Goal: Contribute content

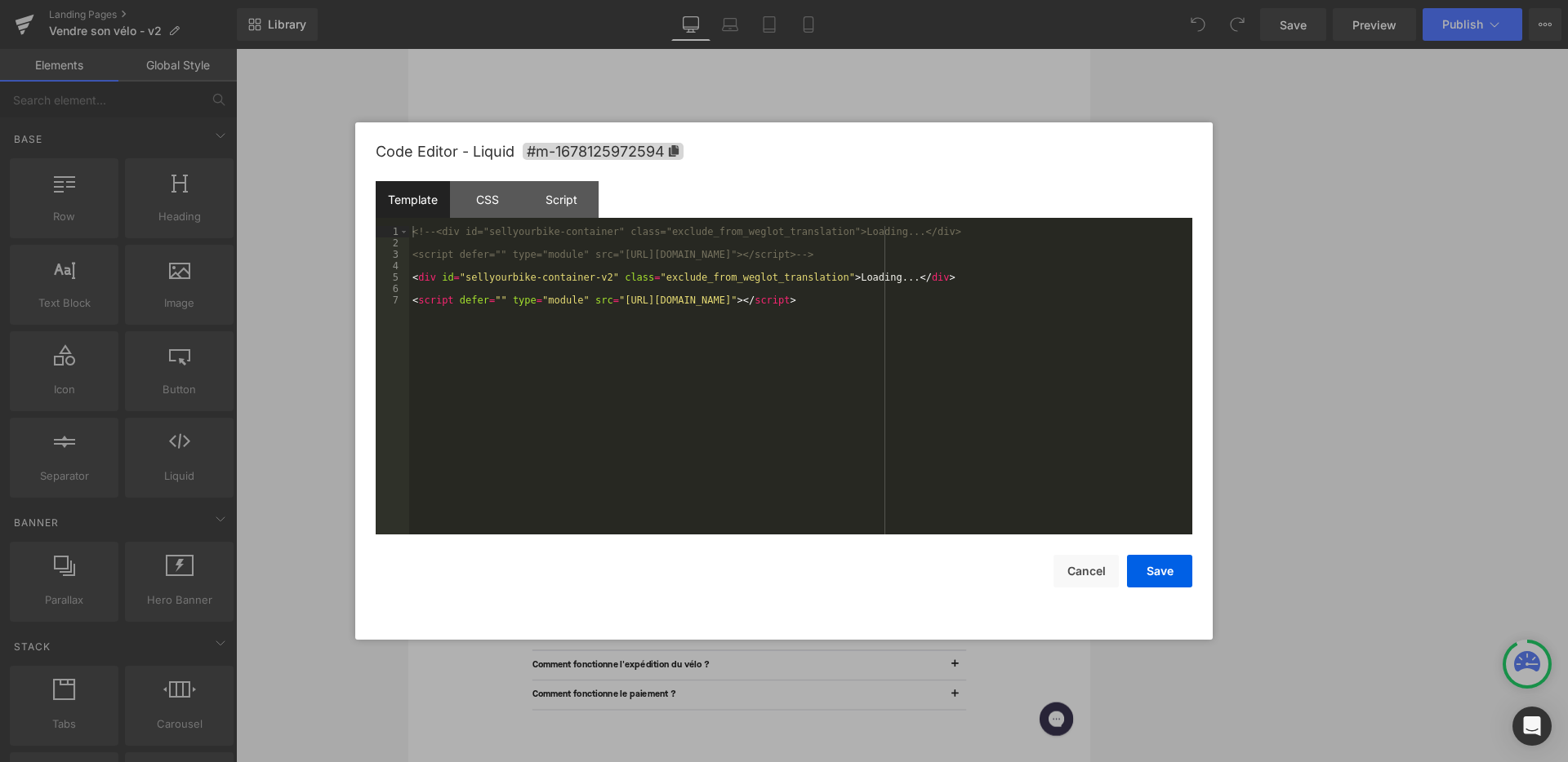
click at [892, 200] on div "Liquid" at bounding box center [901, 207] width 988 height 40
click at [612, 278] on div "<!-- <div id="sellyourbike-container" class="exclude_from_weglot_translation">L…" at bounding box center [800, 392] width 783 height 331
click at [892, 563] on button "Cancel" at bounding box center [1086, 571] width 66 height 33
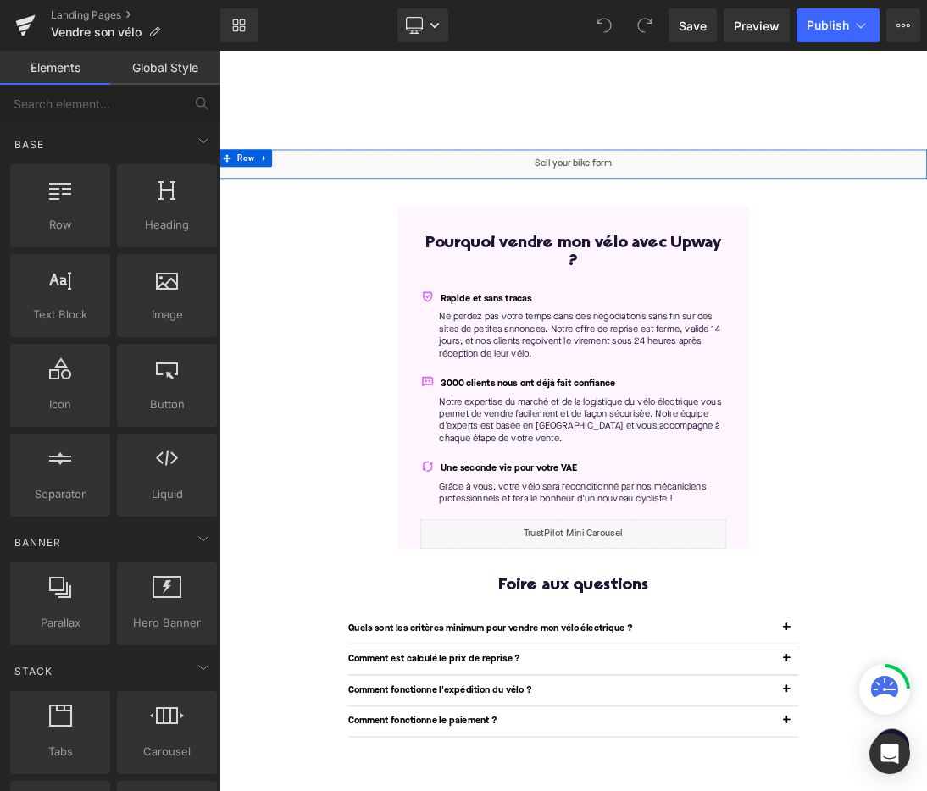
click at [758, 211] on div "Liquid" at bounding box center [731, 215] width 1025 height 42
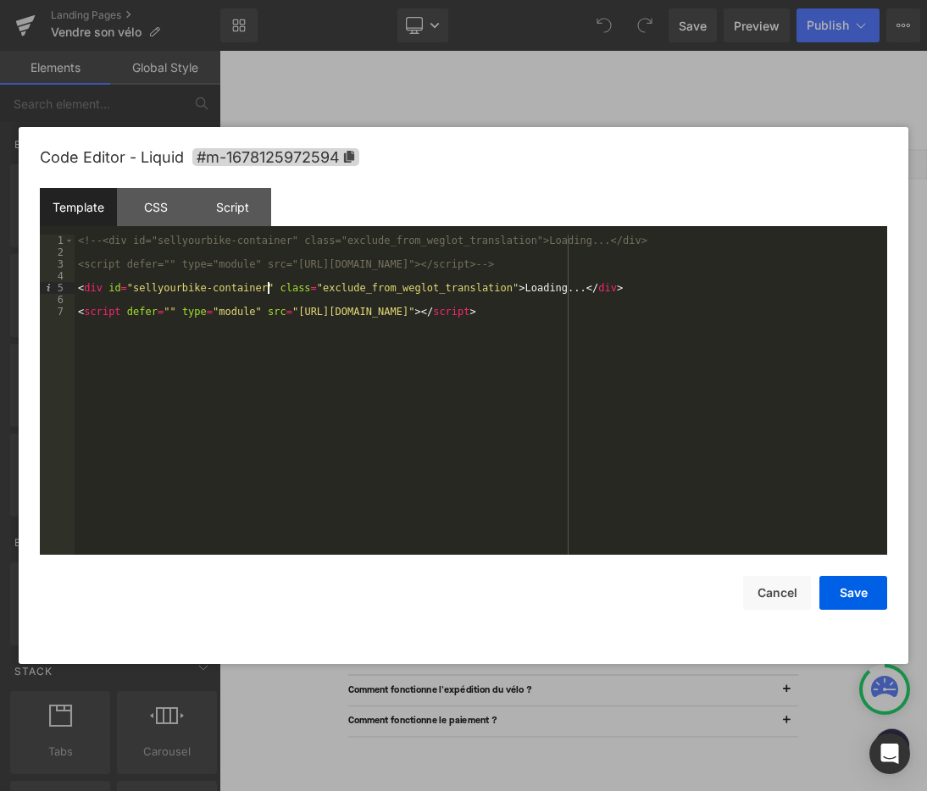
click at [266, 285] on div "<!-- <div id="sellyourbike-container" class="exclude_from_weglot_translation">L…" at bounding box center [481, 407] width 812 height 344
click at [688, 313] on div "<!-- <div id="sellyourbike-container" class="exclude_from_weglot_translation">L…" at bounding box center [481, 407] width 812 height 344
click at [849, 591] on button "Save" at bounding box center [853, 593] width 68 height 34
click at [762, 209] on div "Liquid" at bounding box center [731, 215] width 1025 height 42
click at [846, 595] on button "Save" at bounding box center [853, 593] width 68 height 34
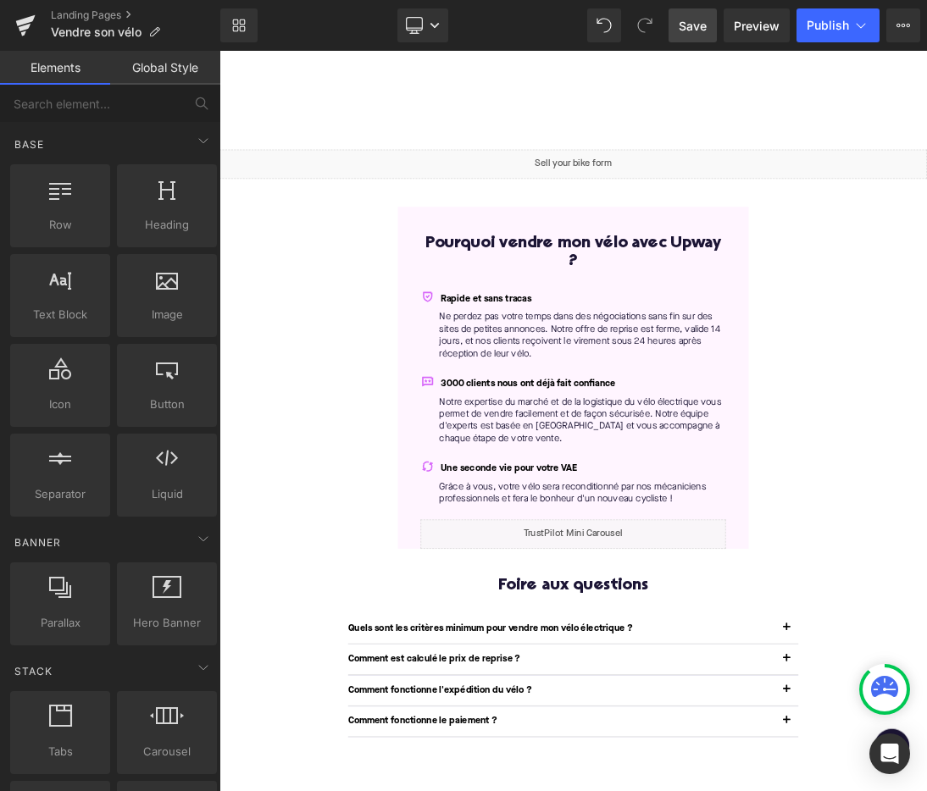
click at [674, 21] on link "Save" at bounding box center [692, 25] width 48 height 34
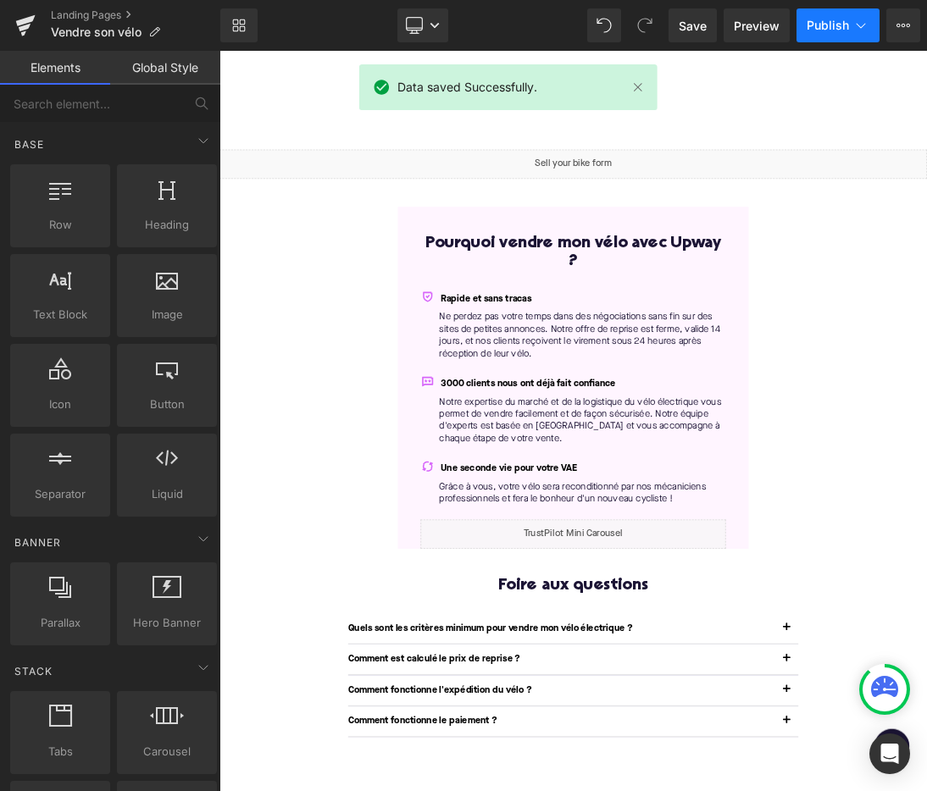
click at [840, 22] on span "Publish" at bounding box center [827, 26] width 42 height 14
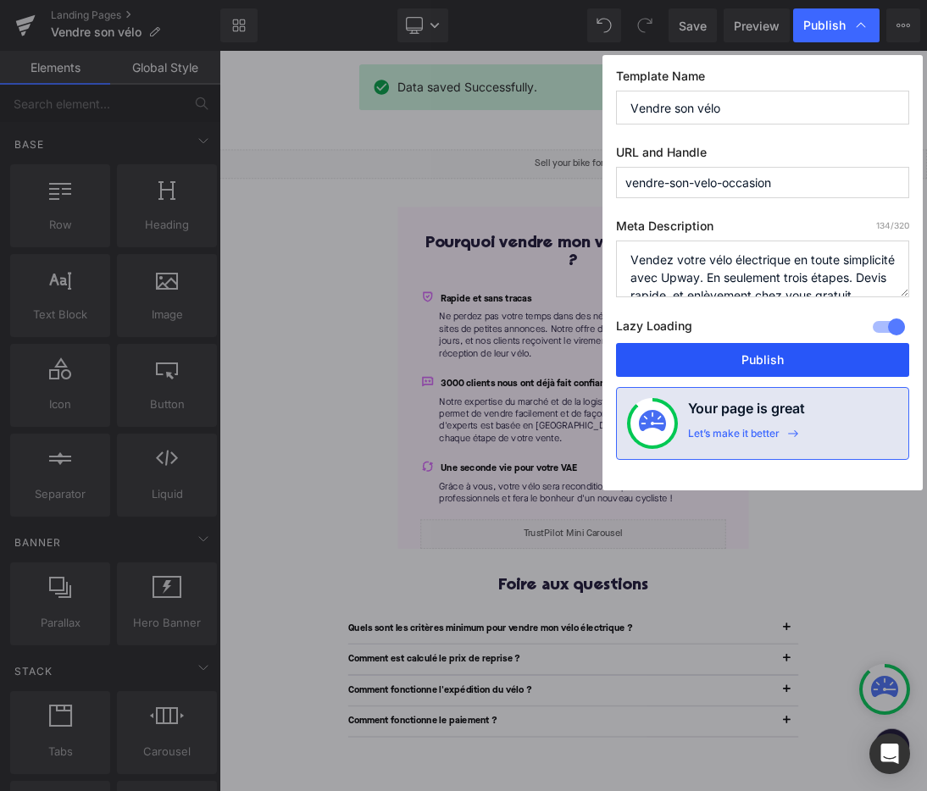
click at [810, 364] on button "Publish" at bounding box center [762, 360] width 293 height 34
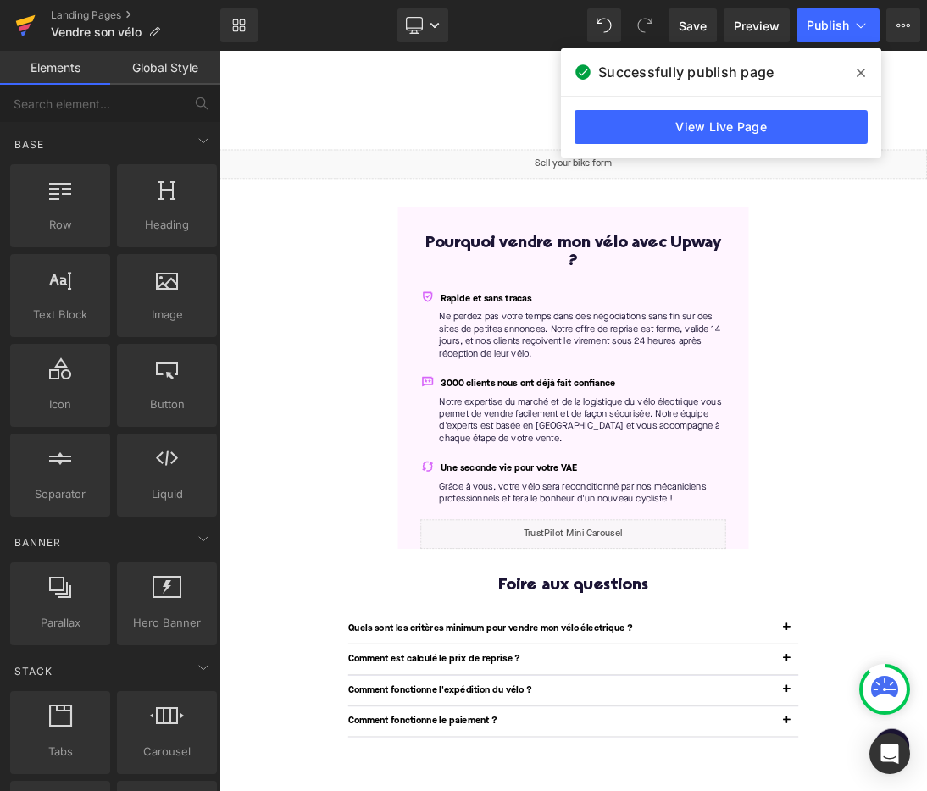
click at [26, 30] on icon at bounding box center [25, 25] width 20 height 42
